Goal: Subscribe to service/newsletter

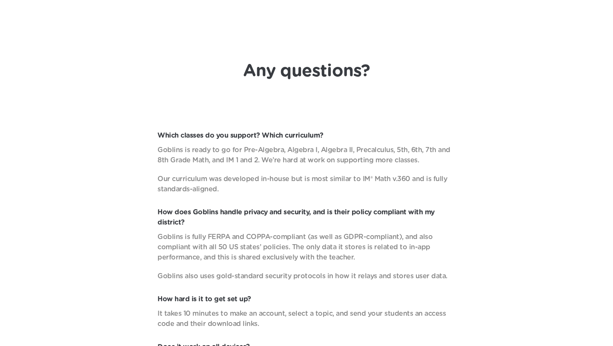
scroll to position [2701, 0]
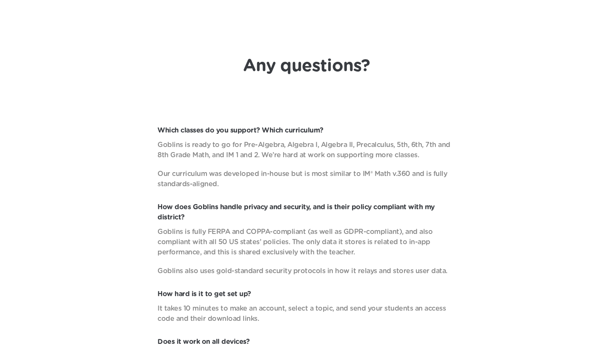
click at [295, 64] on h1 "Any questions?" at bounding box center [306, 66] width 127 height 20
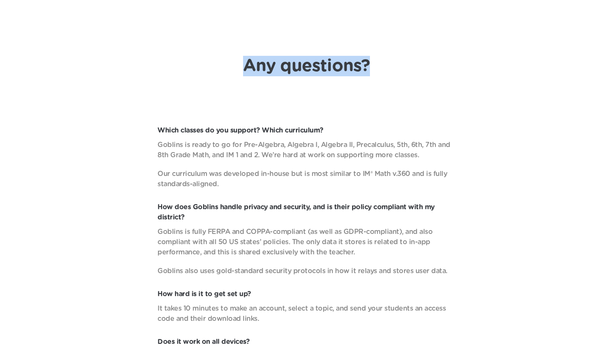
click at [295, 64] on h1 "Any questions?" at bounding box center [306, 66] width 127 height 20
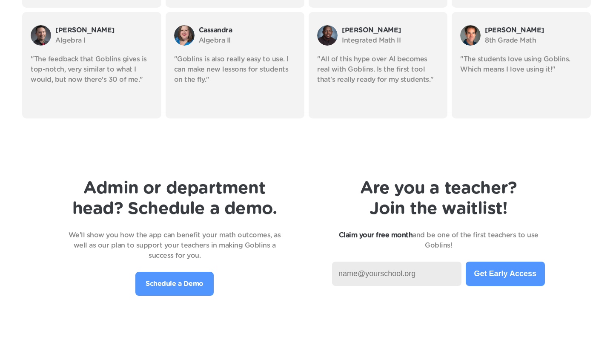
scroll to position [1727, 0]
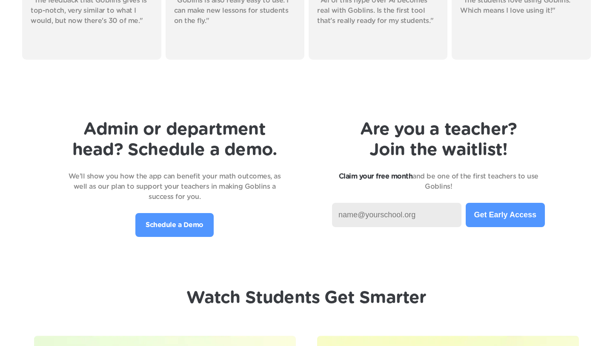
click at [180, 229] on p "Schedule a Demo" at bounding box center [175, 225] width 58 height 10
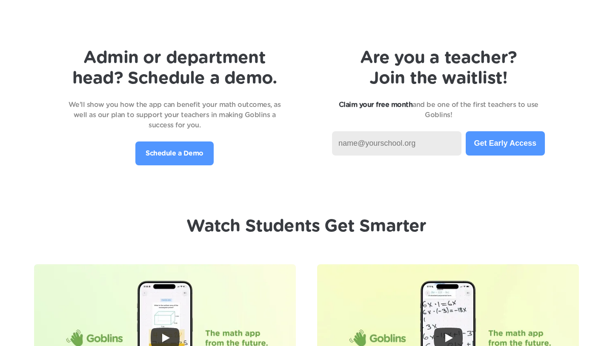
scroll to position [1800, 0]
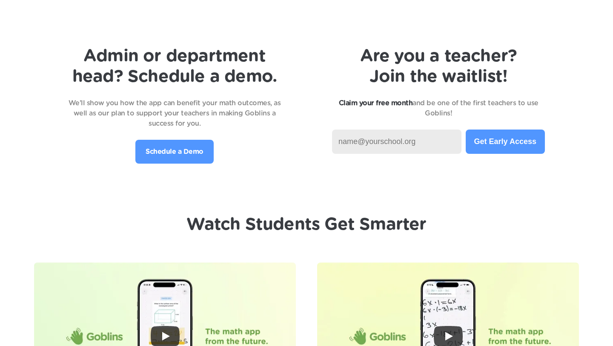
click at [398, 145] on input at bounding box center [396, 141] width 129 height 24
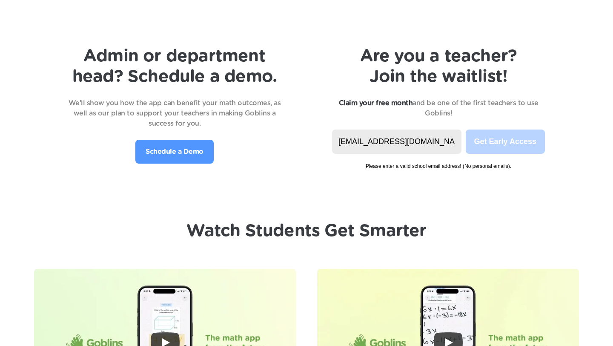
click at [389, 143] on input "[EMAIL_ADDRESS][DOMAIN_NAME]" at bounding box center [396, 141] width 129 height 24
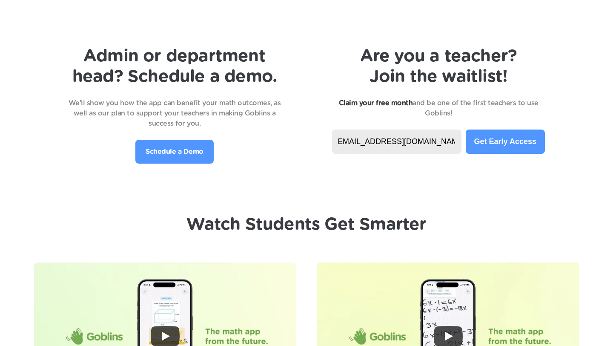
scroll to position [0, 0]
type input "[EMAIL_ADDRESS][DOMAIN_NAME]"
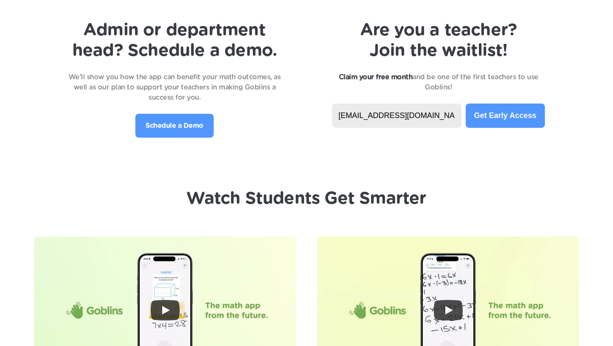
scroll to position [1827, 0]
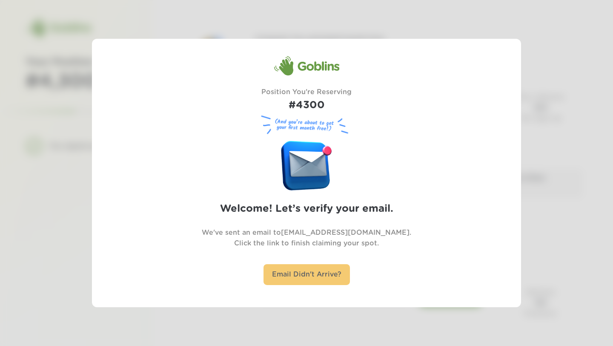
click at [306, 276] on div "Email Didn't Arrive?" at bounding box center [307, 274] width 86 height 21
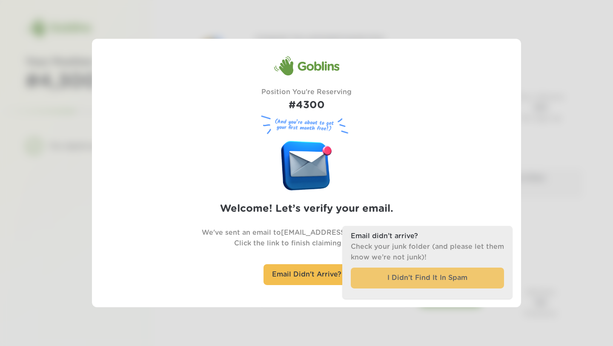
click at [400, 281] on div "I Didn’t Find It In Spam" at bounding box center [427, 277] width 153 height 21
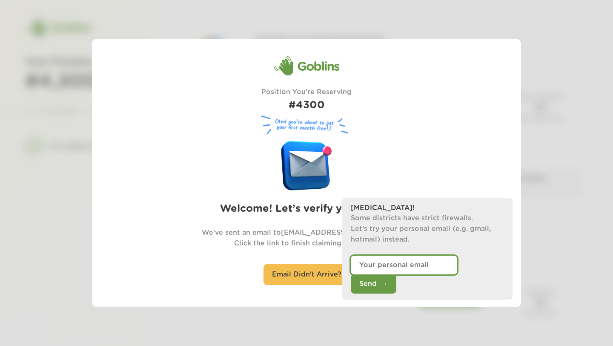
click at [390, 274] on input "email" at bounding box center [404, 264] width 106 height 19
type input "[EMAIL_ADDRESS][DOMAIN_NAME]"
click at [396, 288] on button "Send" at bounding box center [374, 283] width 46 height 19
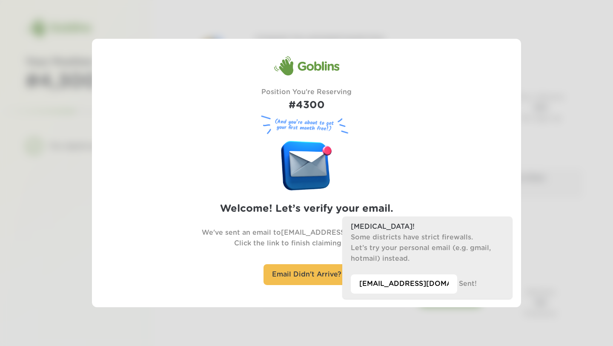
click at [593, 150] on div at bounding box center [306, 173] width 613 height 346
click at [320, 201] on div "Goblins Position You're Reserving #4300 (And you’re about to get your first mon…" at bounding box center [307, 173] width 358 height 234
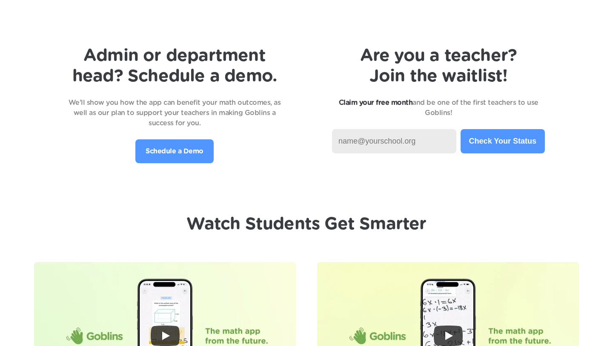
scroll to position [1790, 0]
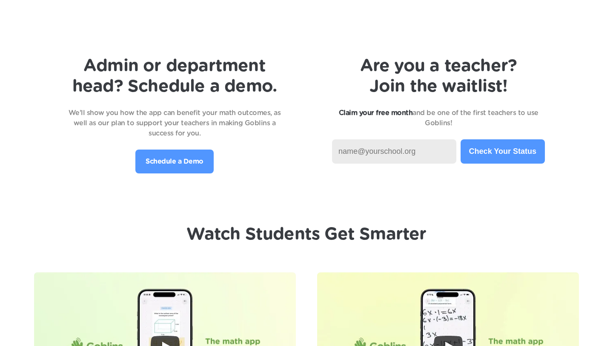
click at [380, 151] on input at bounding box center [394, 151] width 124 height 24
type input "westchesterpreps@cityartsandleadership.org"
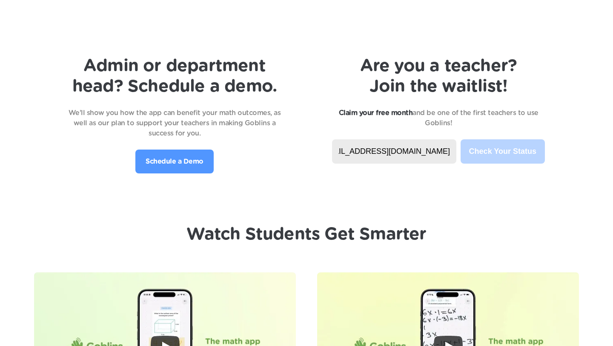
scroll to position [0, 0]
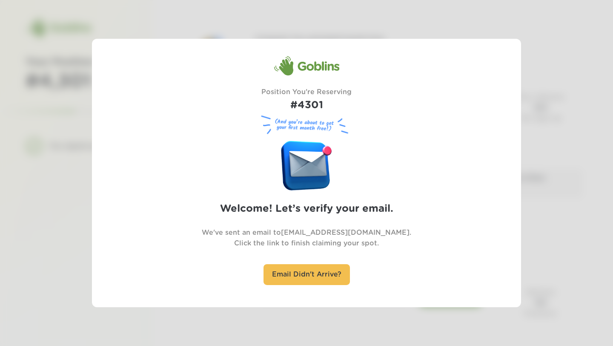
click at [484, 101] on div "Goblins Position You're Reserving #4301 (And you’re about to get your first mon…" at bounding box center [307, 173] width 358 height 234
